Goal: Contribute content

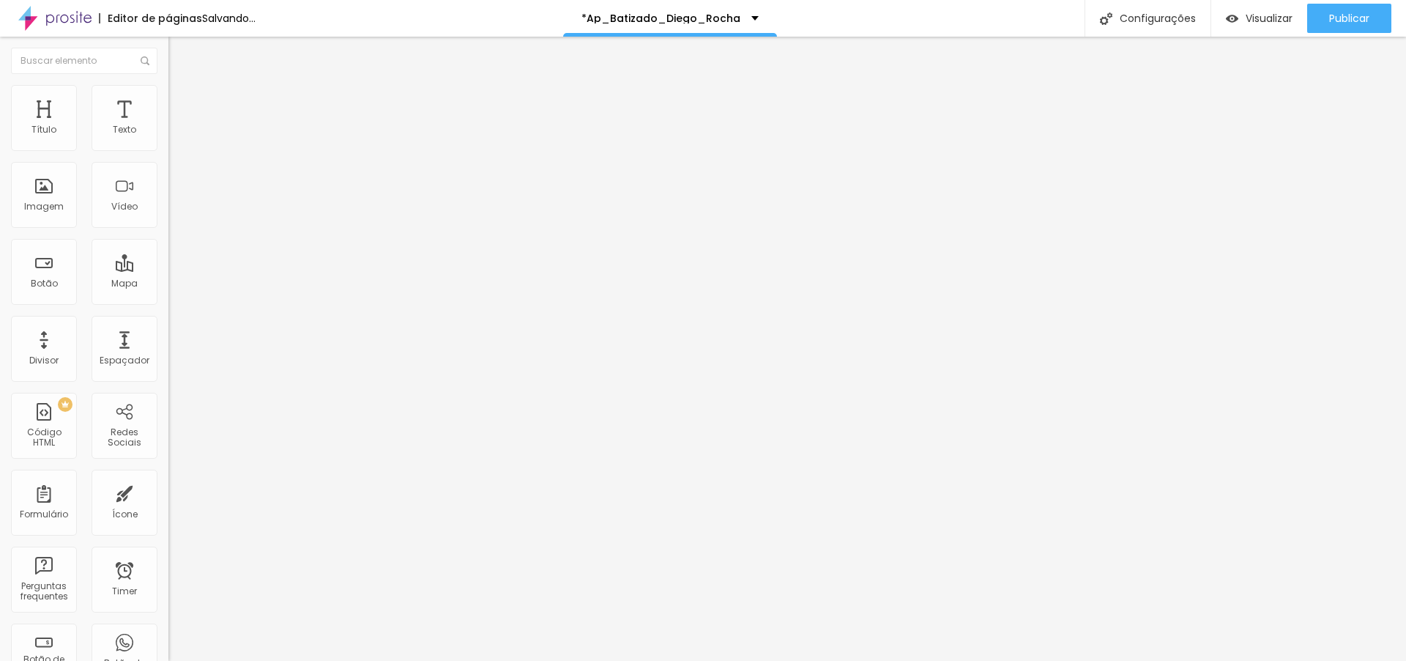
click at [168, 219] on span "4:3 Standard" at bounding box center [197, 213] width 59 height 12
click at [168, 235] on div "Wide 16:9" at bounding box center [252, 230] width 168 height 9
click at [168, 275] on div at bounding box center [252, 275] width 168 height 0
click at [168, 138] on input "text" at bounding box center [256, 130] width 176 height 15
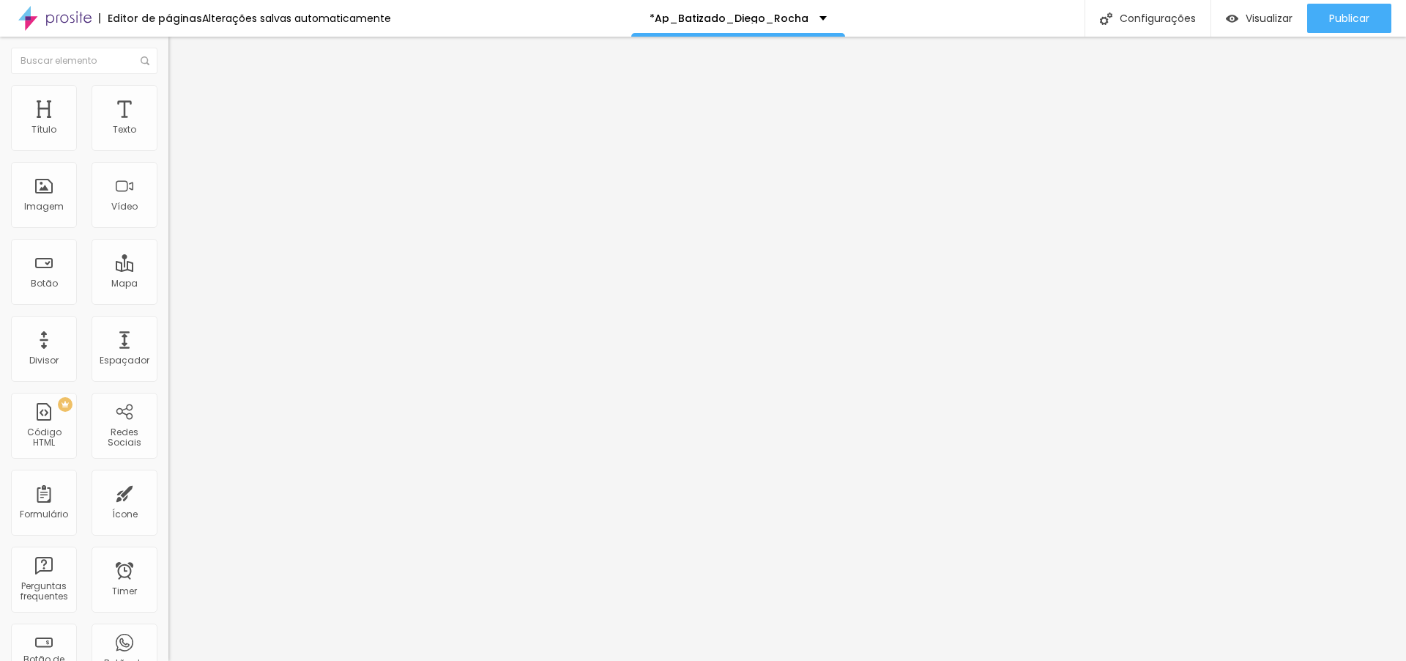
click at [168, 138] on input "text" at bounding box center [256, 130] width 176 height 15
paste input "[URL][DOMAIN_NAME]"
type input "[URL][DOMAIN_NAME]"
click at [182, 101] on span "Estilo" at bounding box center [193, 95] width 23 height 12
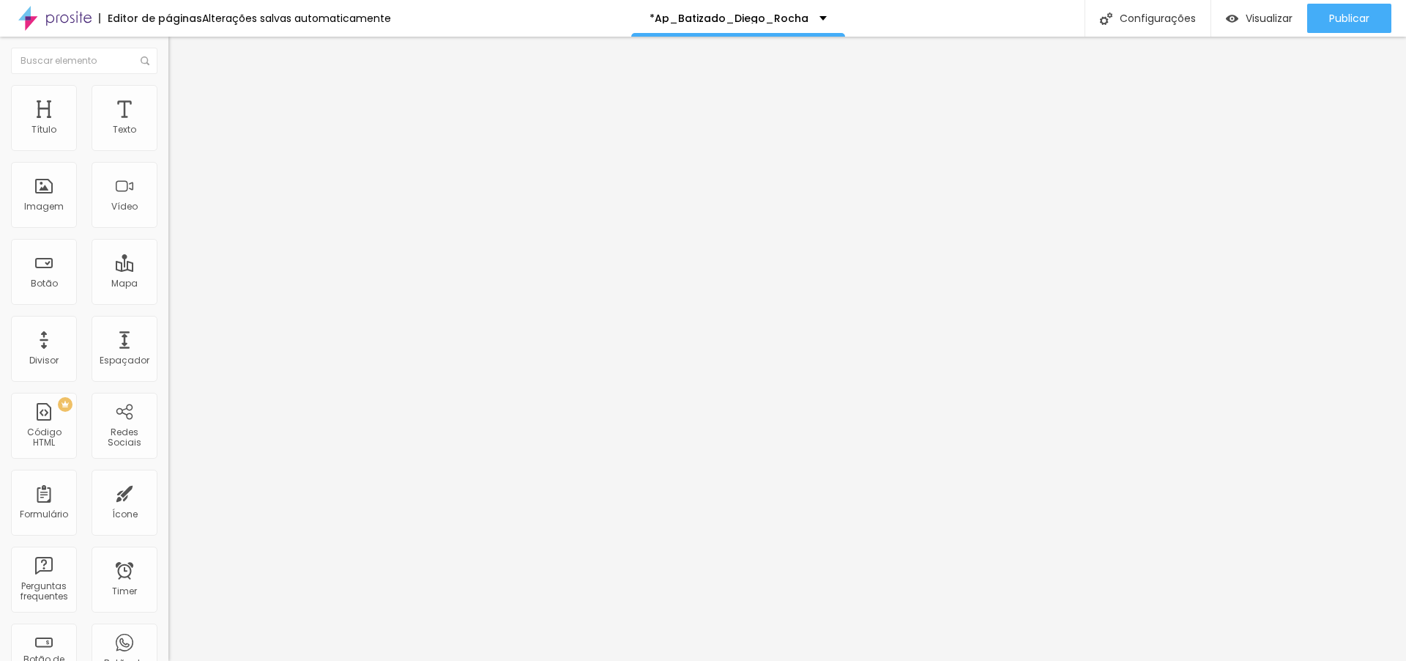
scroll to position [0, 0]
click at [182, 103] on span "Avançado" at bounding box center [206, 109] width 48 height 12
click at [182, 99] on span "Estilo" at bounding box center [193, 95] width 23 height 12
click at [182, 86] on span "Conteúdo" at bounding box center [204, 80] width 45 height 12
click at [168, 133] on span "Encaixotado" at bounding box center [196, 127] width 57 height 12
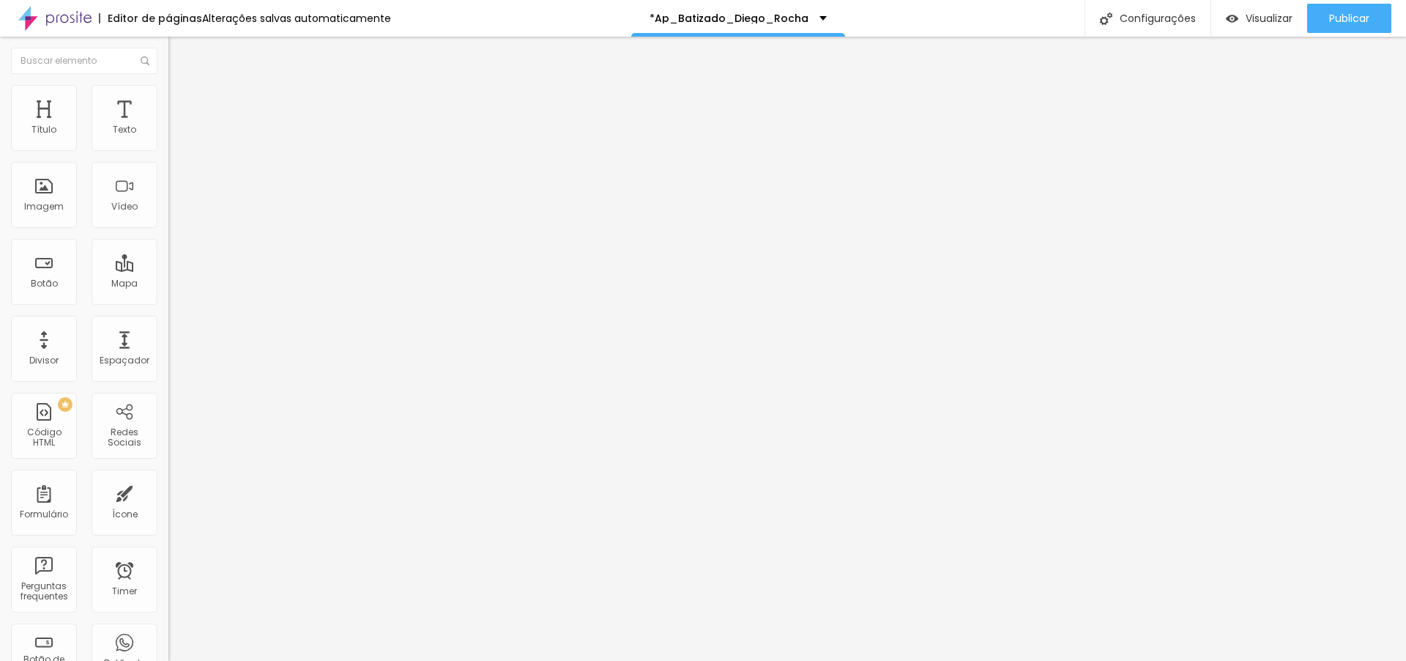
click at [168, 156] on span "Completo" at bounding box center [190, 150] width 45 height 12
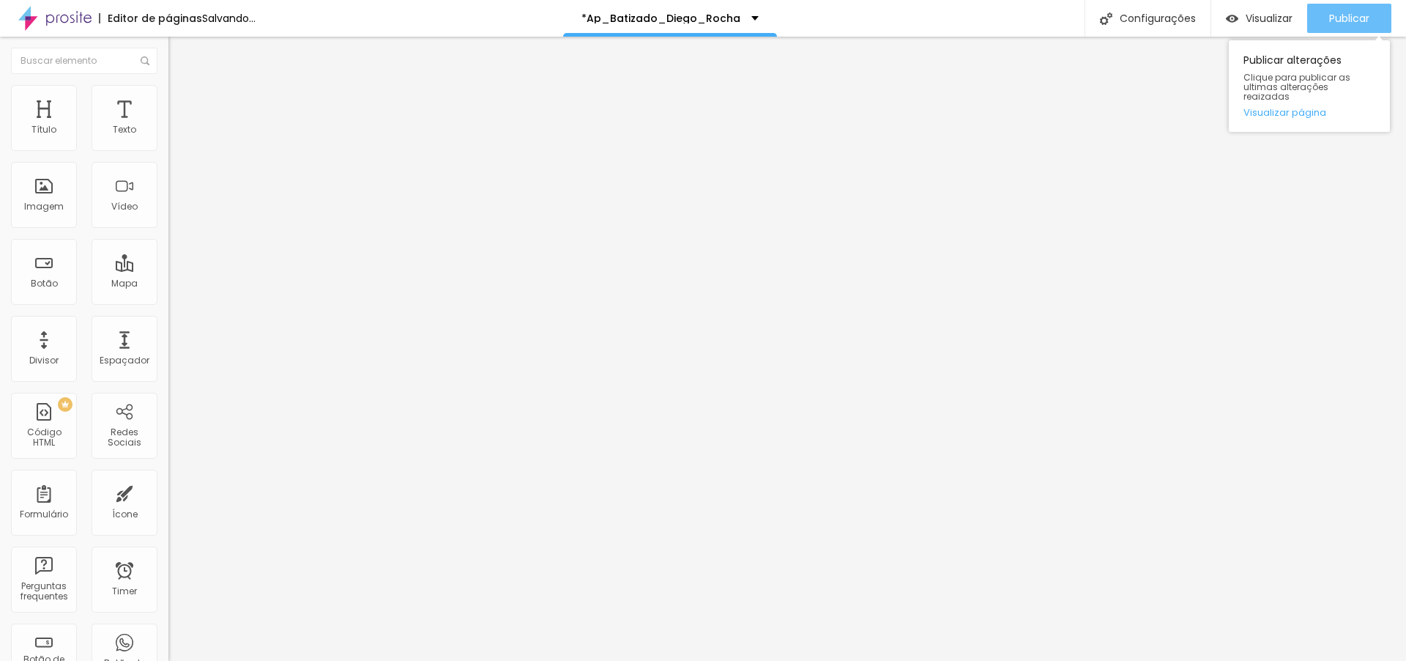
click at [1329, 20] on span "Publicar" at bounding box center [1349, 18] width 40 height 12
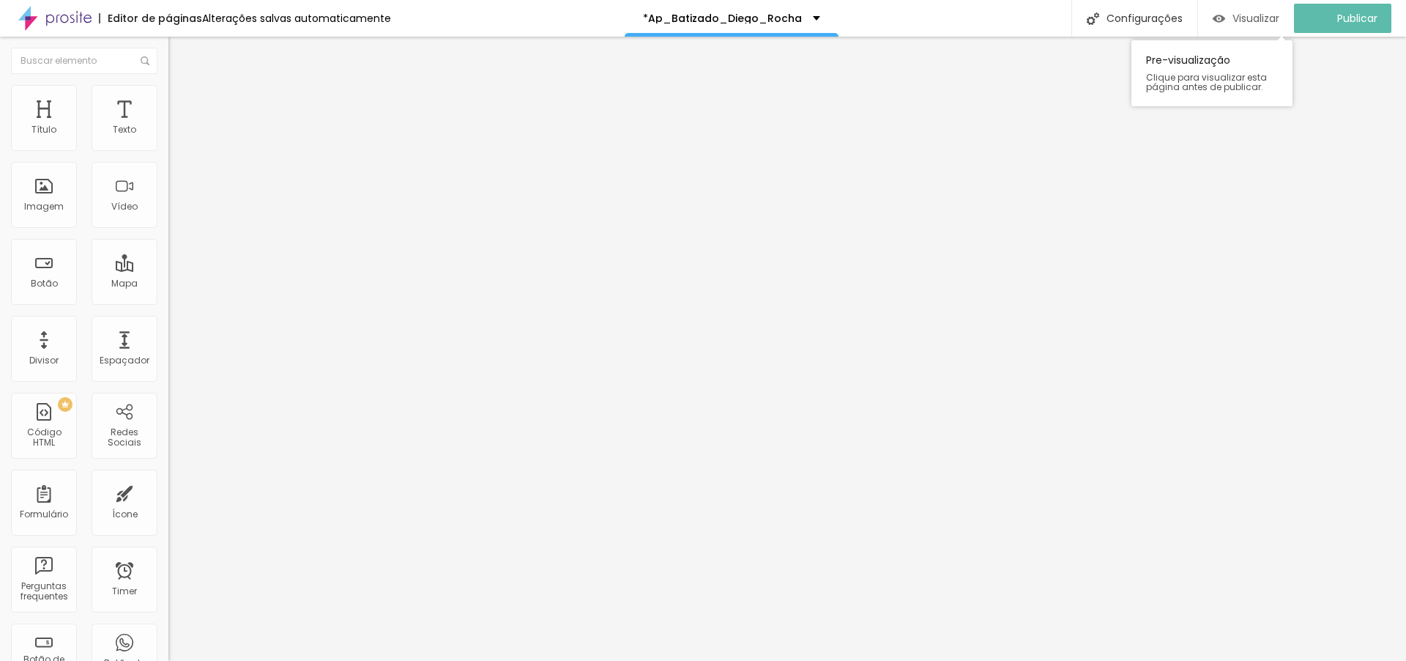
click at [1266, 18] on span "Visualizar" at bounding box center [1255, 18] width 47 height 12
click at [168, 92] on img at bounding box center [174, 91] width 13 height 13
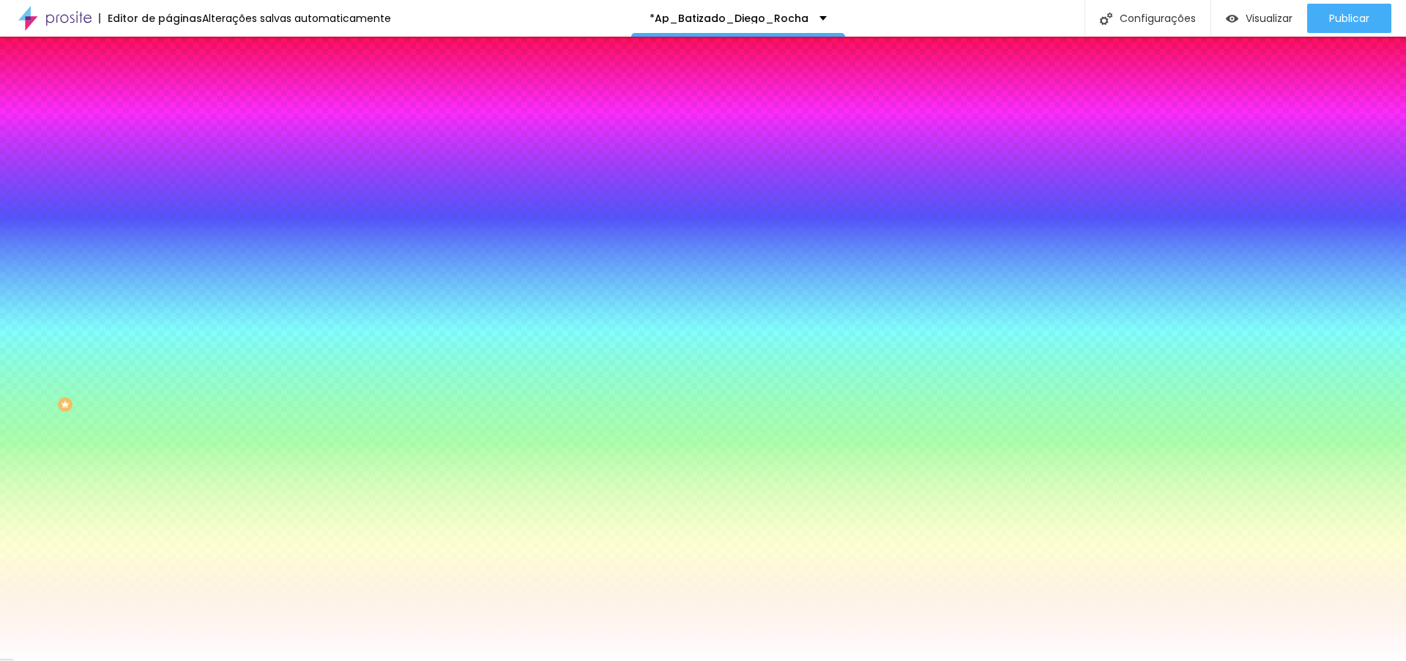
click at [168, 100] on img at bounding box center [174, 106] width 13 height 13
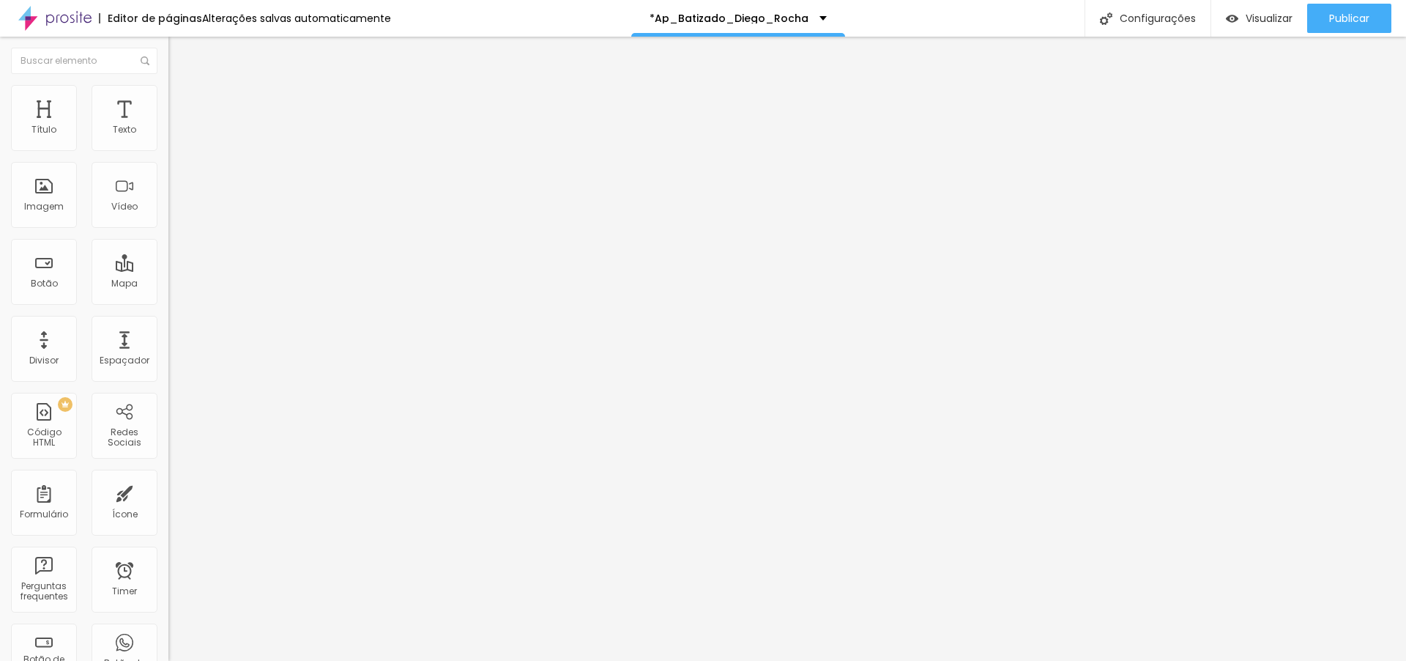
click at [168, 93] on li "Estilo" at bounding box center [252, 92] width 168 height 15
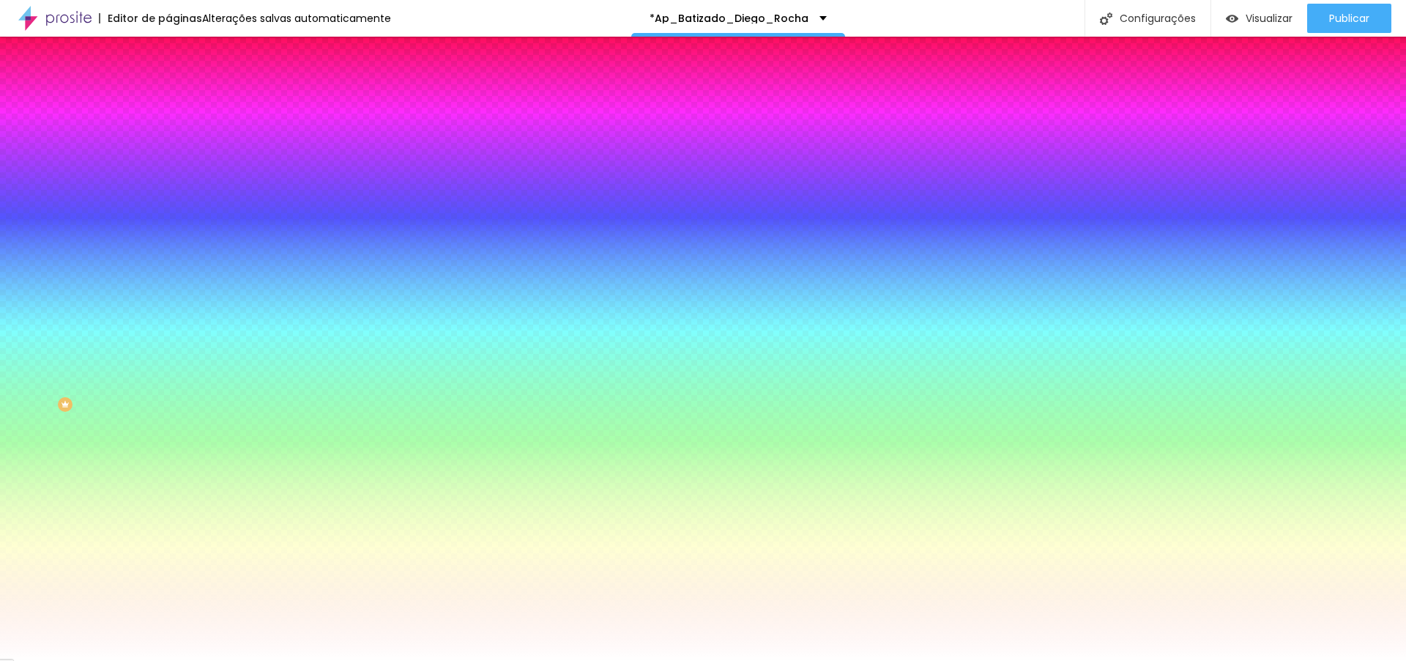
click at [168, 199] on div at bounding box center [252, 199] width 168 height 0
drag, startPoint x: 147, startPoint y: 319, endPoint x: 147, endPoint y: 406, distance: 87.9
click at [168, 406] on div "Editar Seção Conteúdo Estilo Avançado Imagem de fundo Adicionar imagem Efeito d…" at bounding box center [252, 349] width 168 height 624
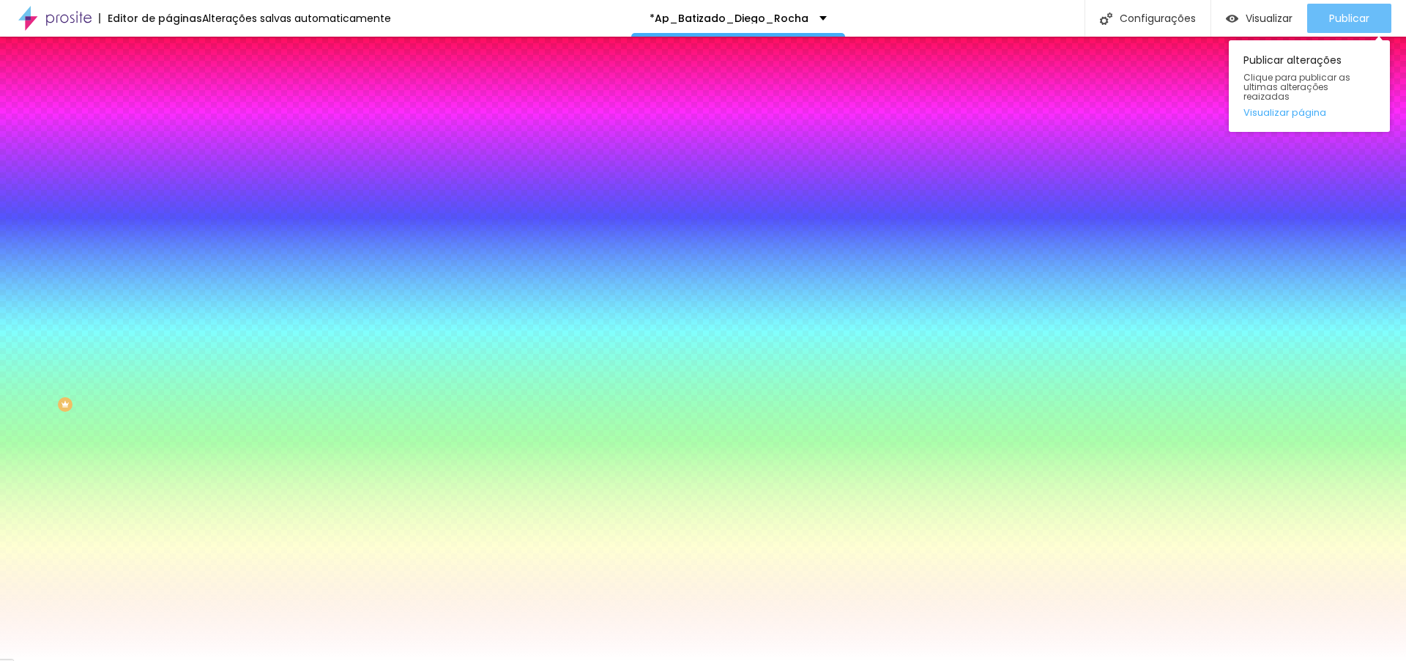
click at [1336, 8] on div "Publicar" at bounding box center [1349, 18] width 40 height 29
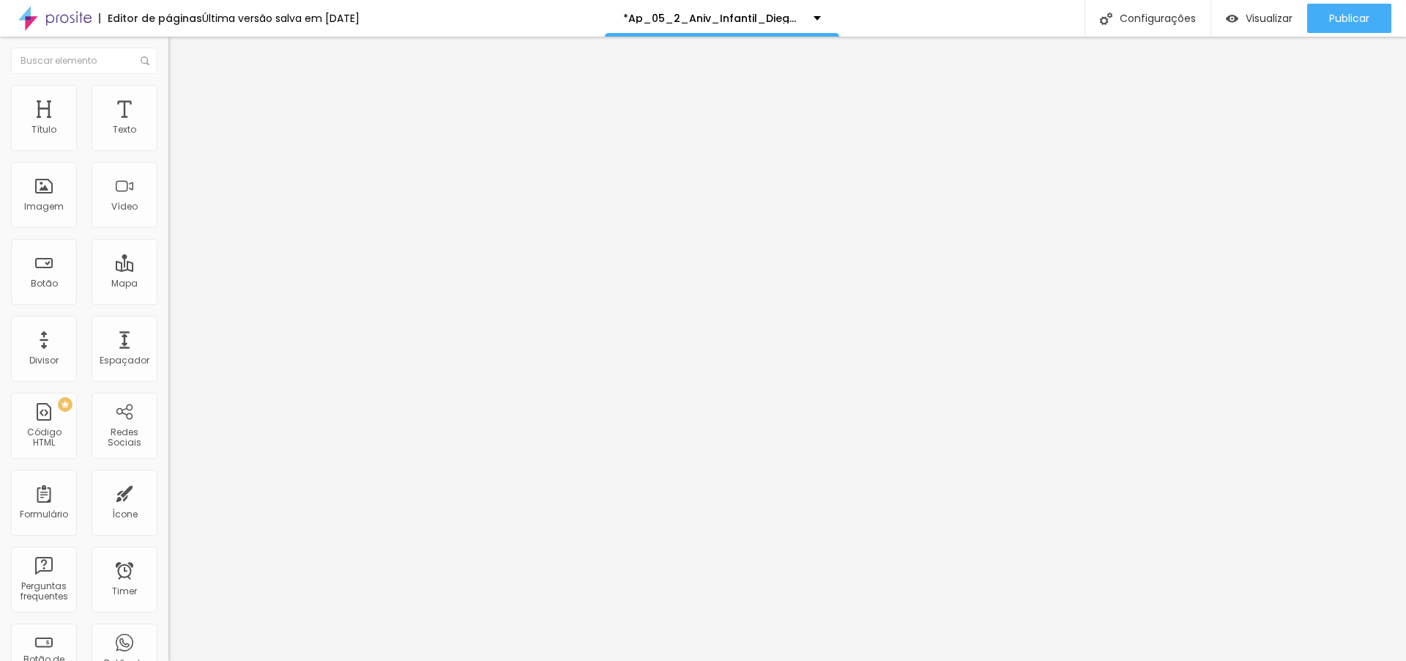
click at [168, 138] on input "[URL][DOMAIN_NAME]" at bounding box center [256, 130] width 176 height 15
